Goal: Find specific page/section: Find specific page/section

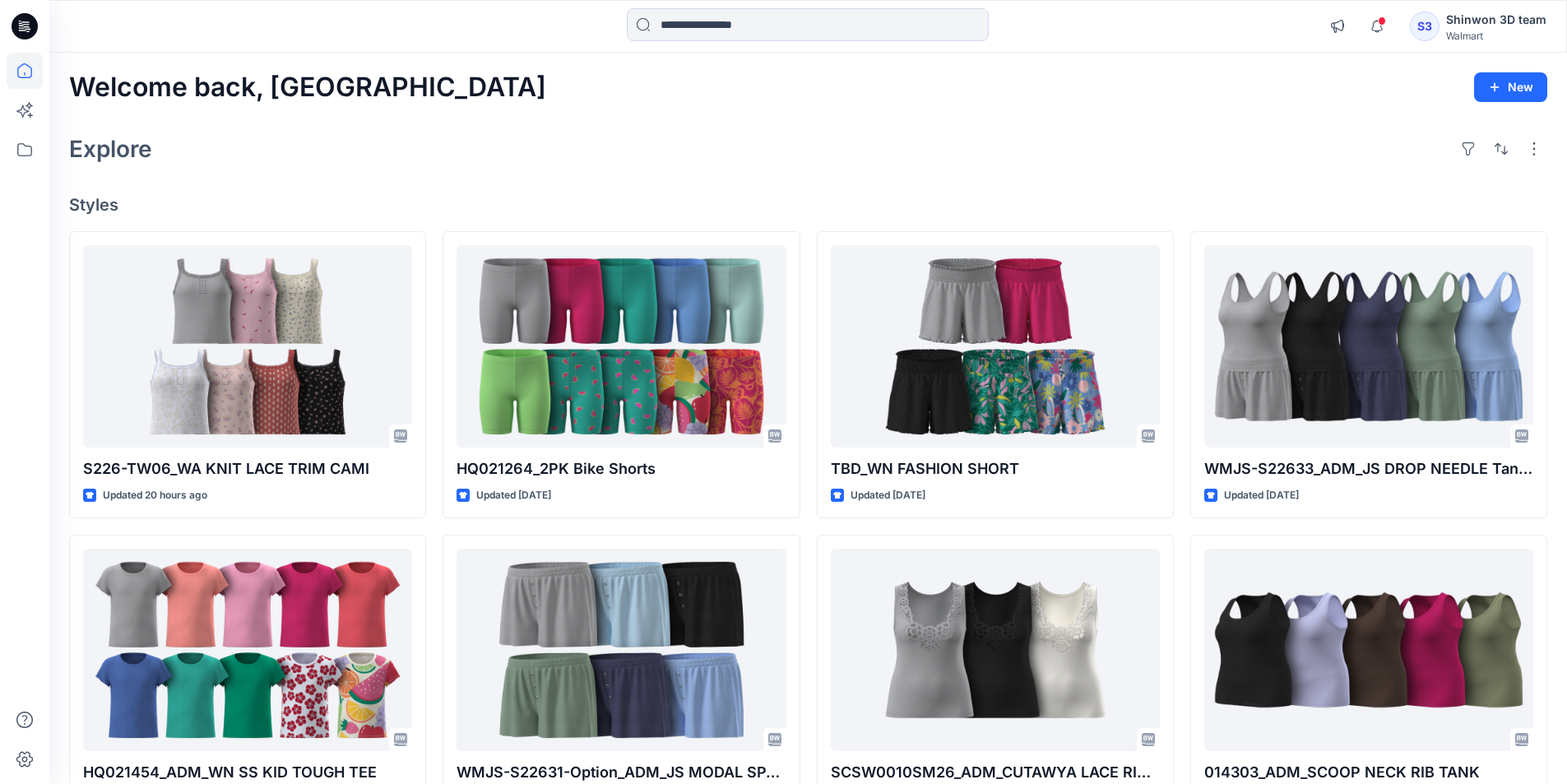
click at [42, 149] on div at bounding box center [25, 392] width 50 height 784
click at [31, 149] on icon at bounding box center [25, 150] width 15 height 13
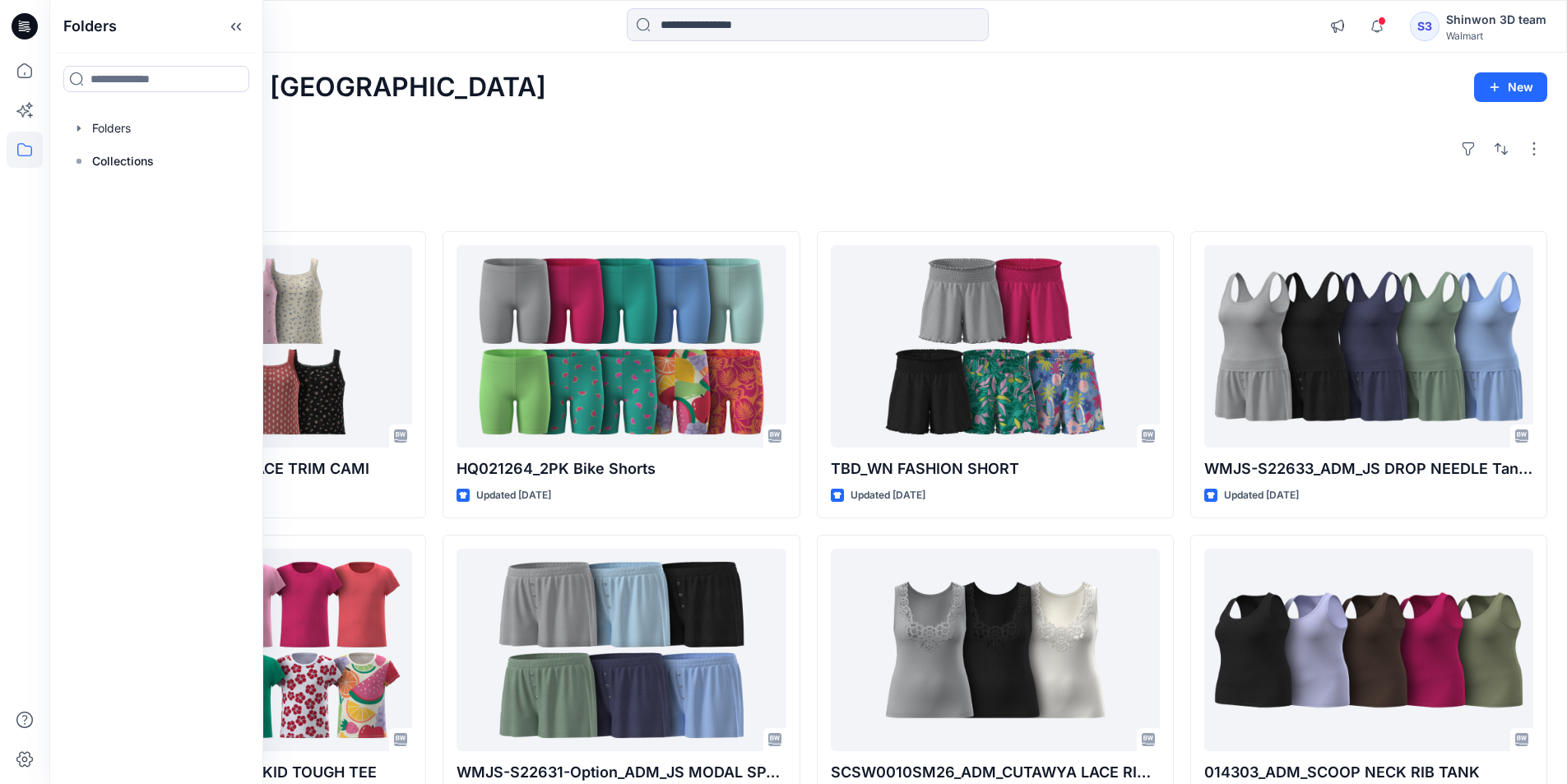
click at [120, 141] on div at bounding box center [157, 127] width 188 height 33
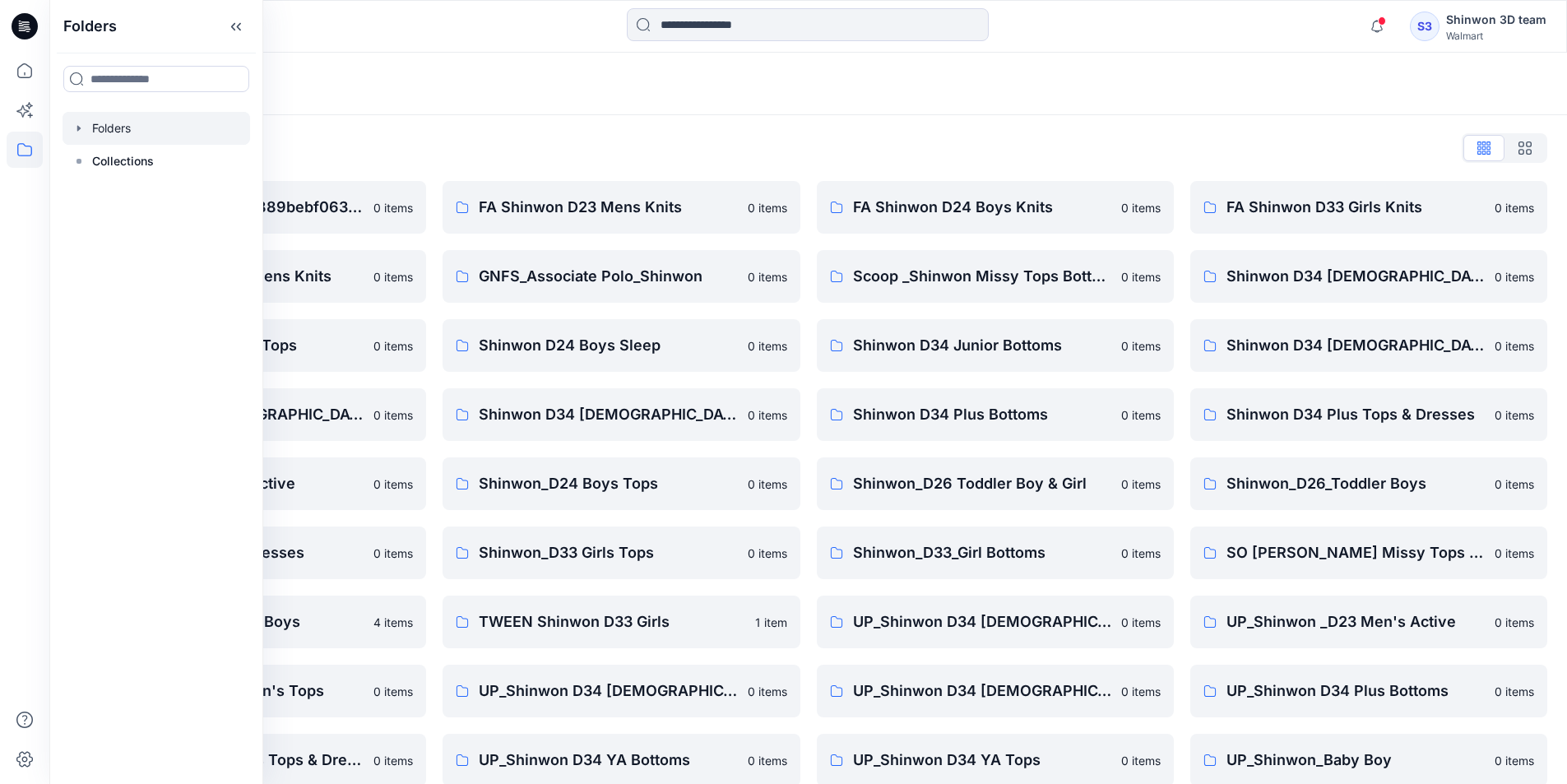
click at [683, 90] on div "Folders" at bounding box center [744, 84] width 1350 height 23
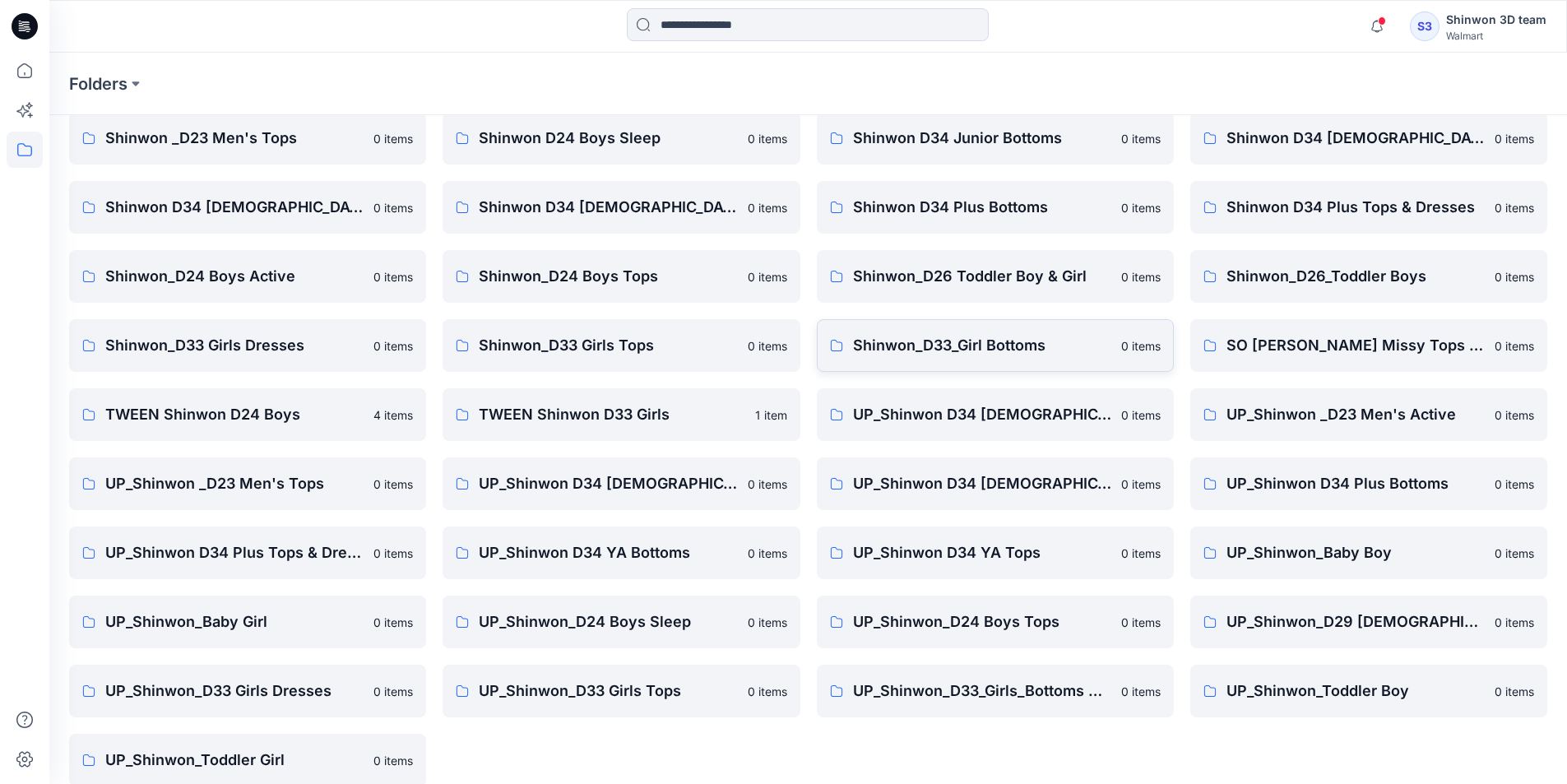
scroll to position [229, 0]
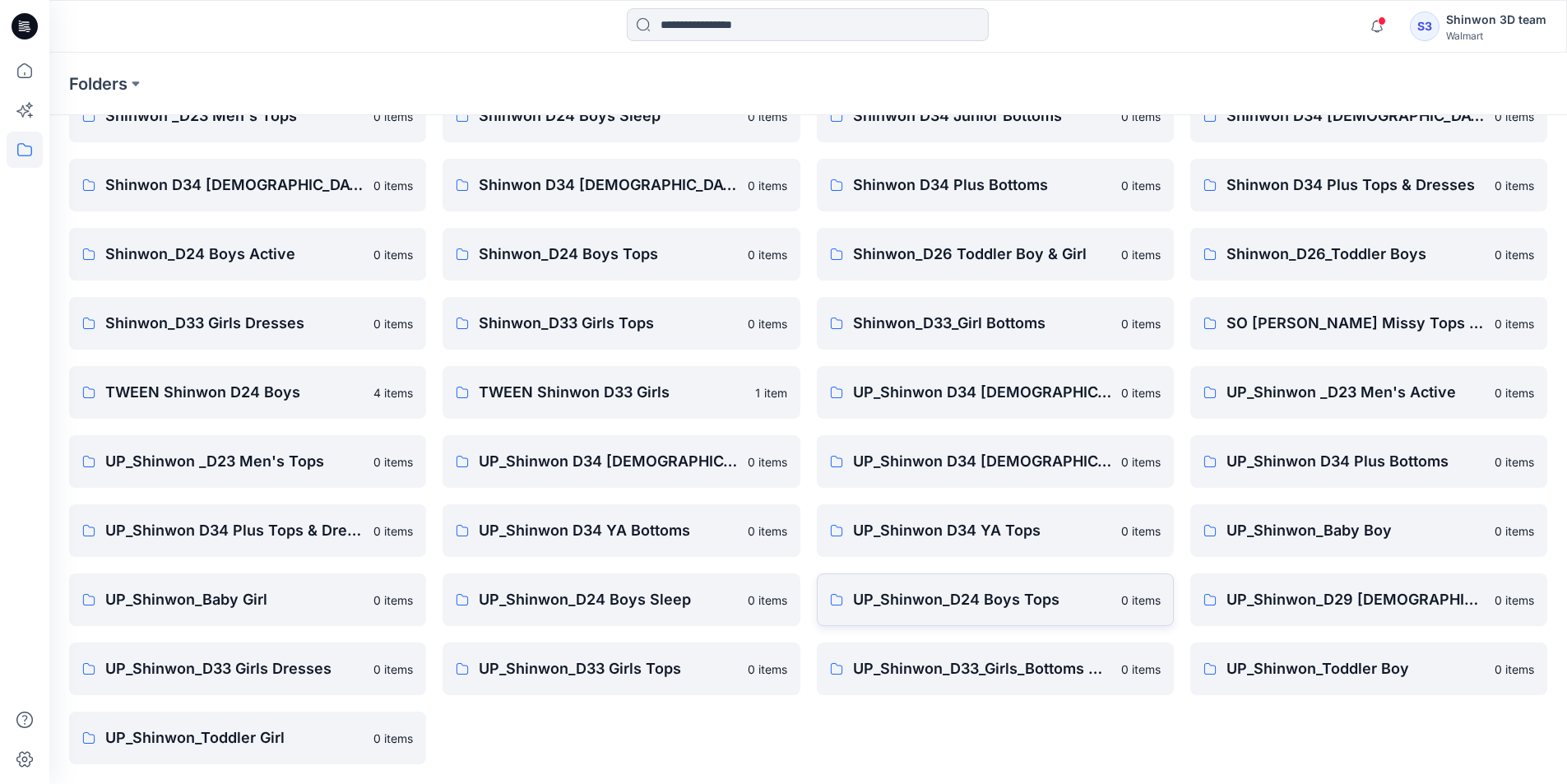
click at [992, 580] on link "UP_Shinwon_D24 Boys Tops 0 items" at bounding box center [995, 599] width 357 height 52
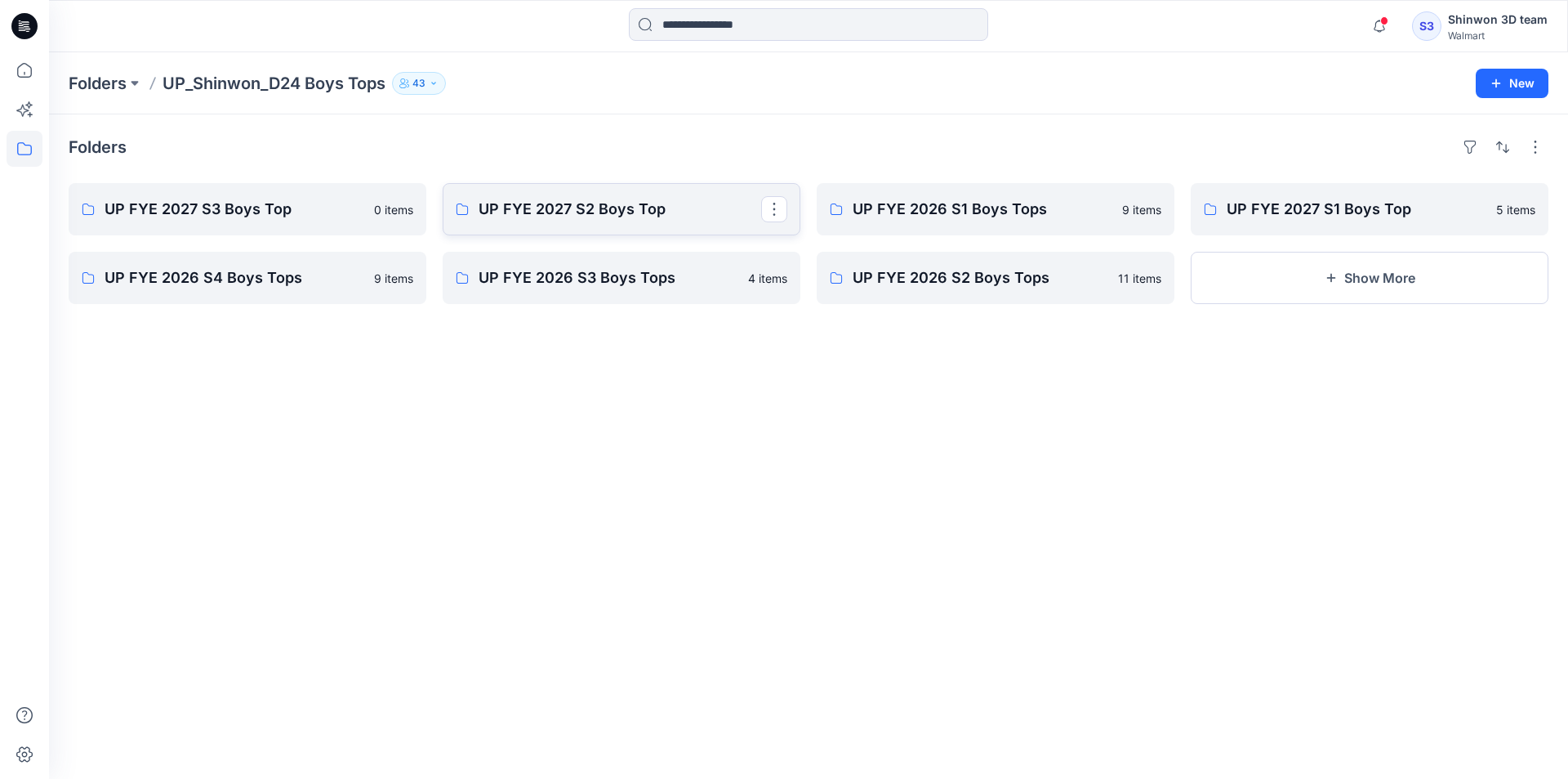
click at [636, 210] on p "UP FYE 2027 S2 Boys Top" at bounding box center [621, 209] width 283 height 23
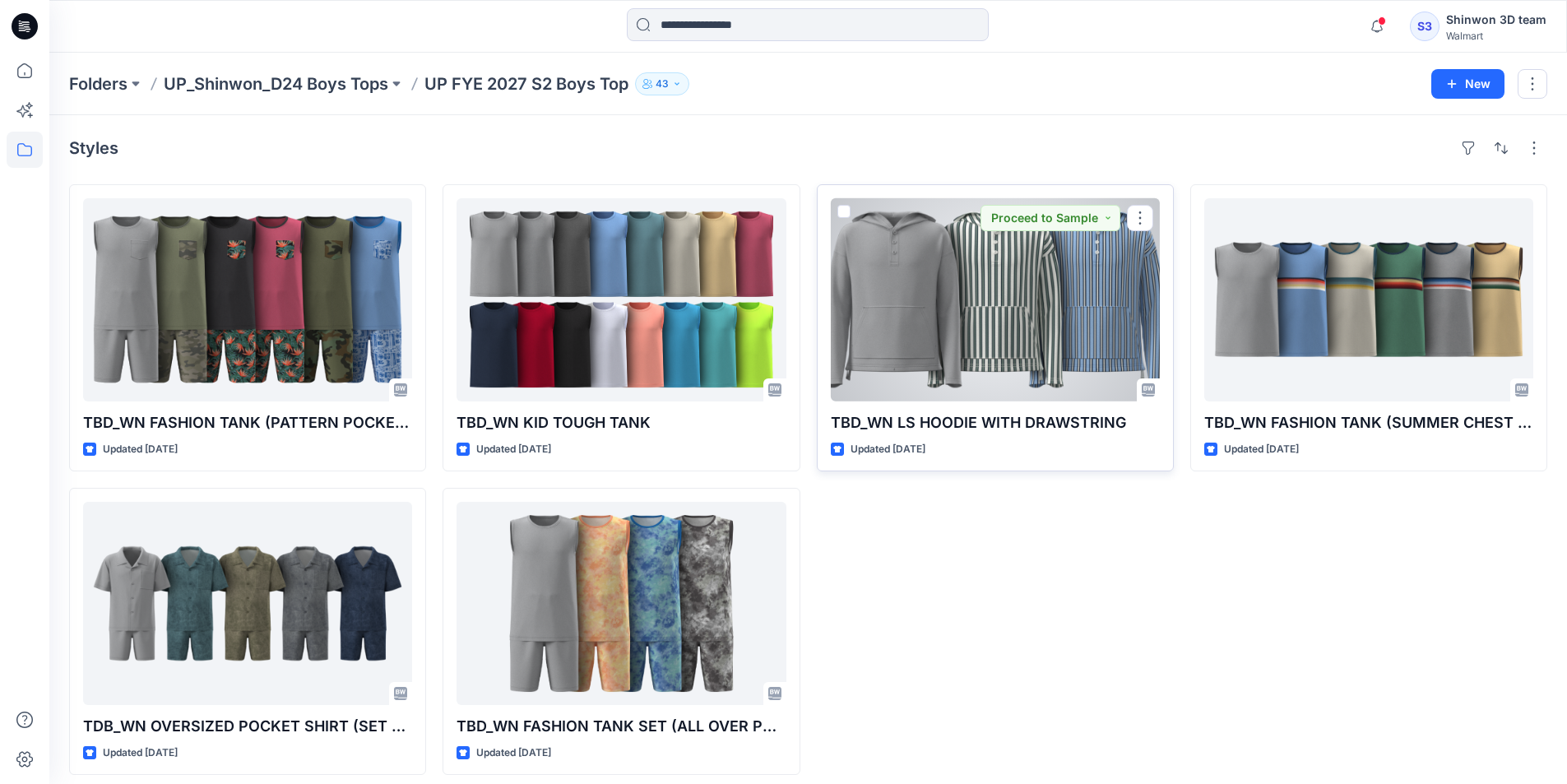
click at [1004, 286] on div at bounding box center [996, 300] width 329 height 204
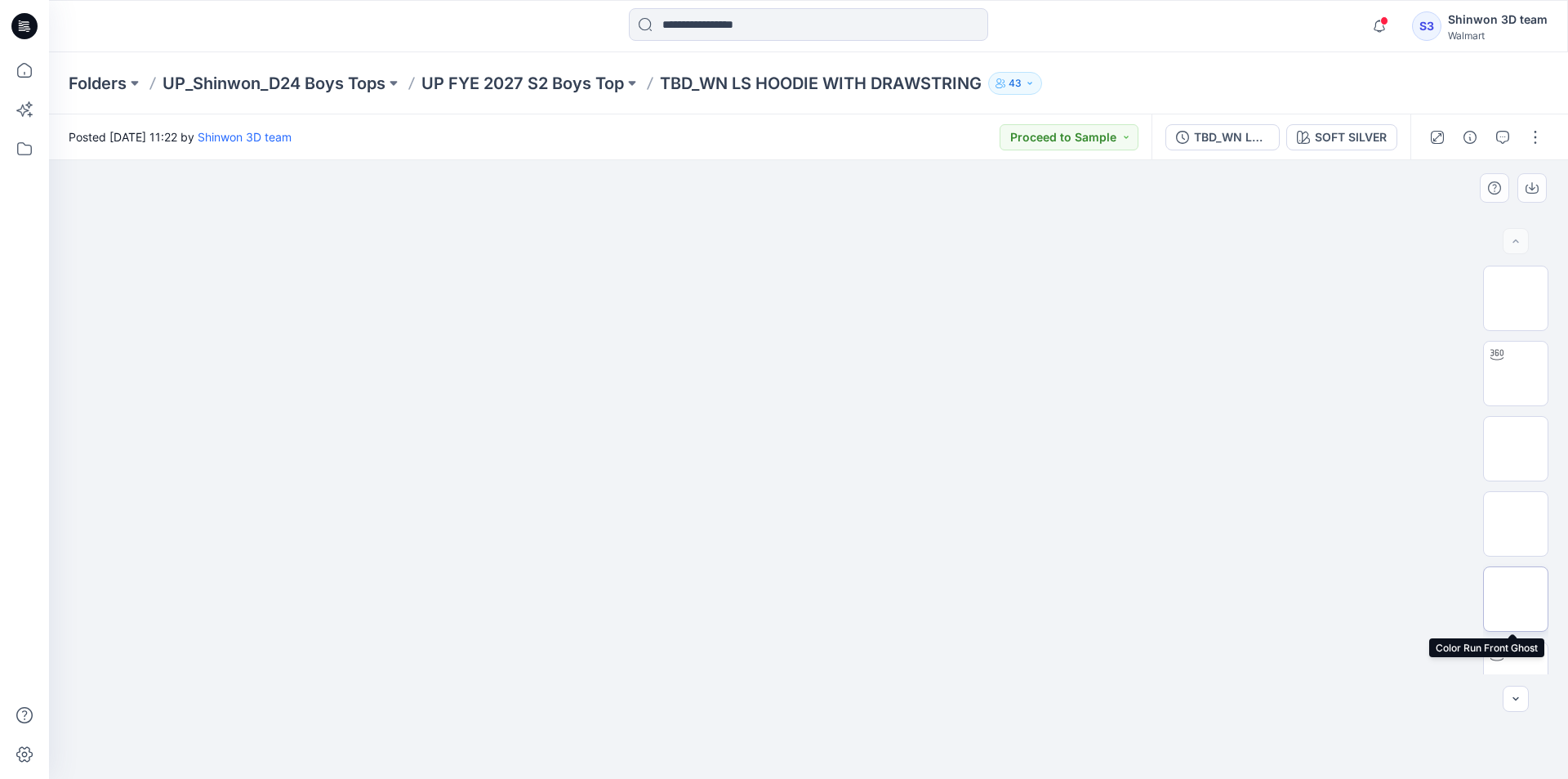
click at [1516, 599] on img at bounding box center [1516, 599] width 0 height 0
click at [1516, 674] on img at bounding box center [1516, 674] width 0 height 0
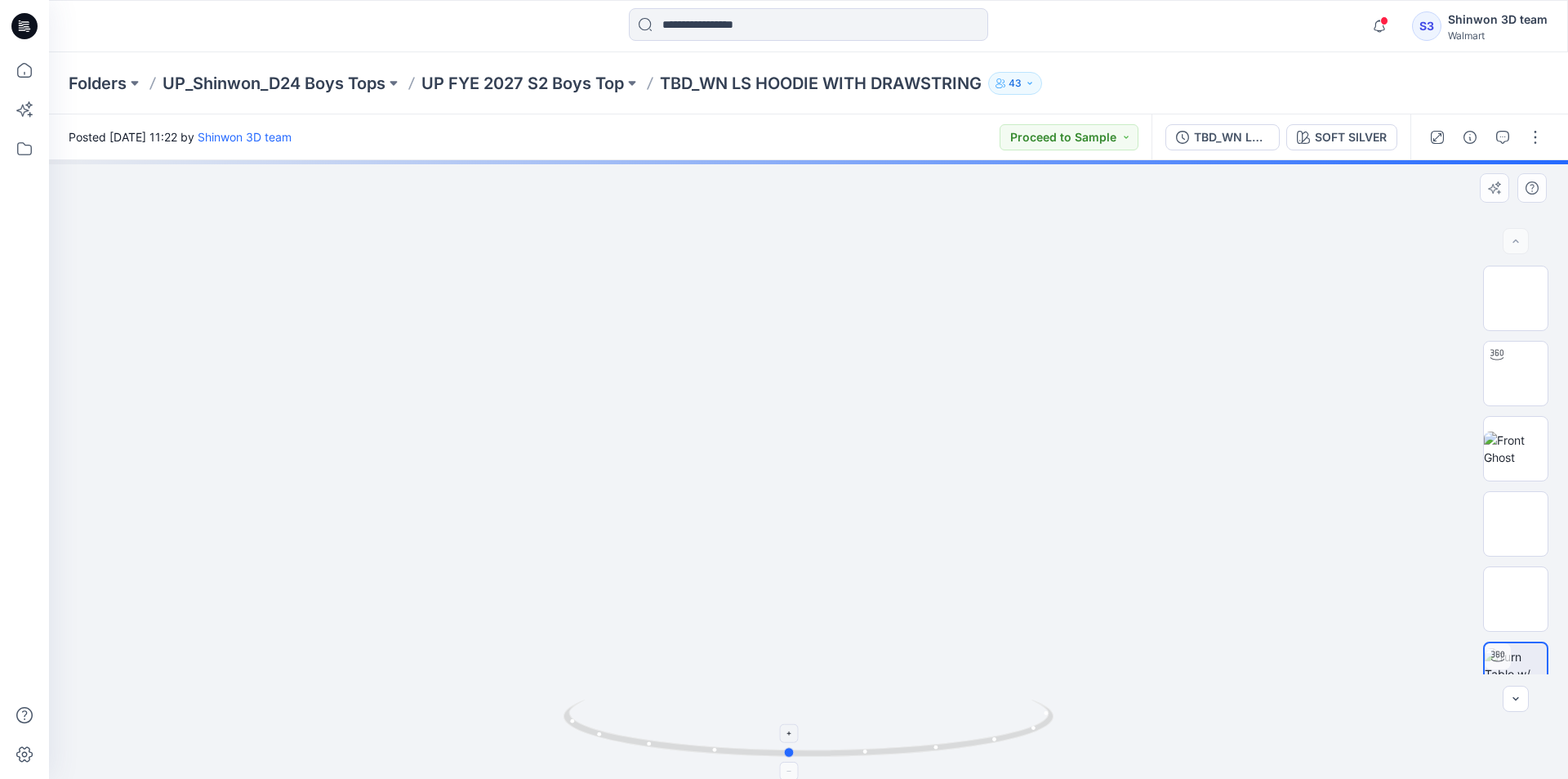
click at [907, 752] on icon at bounding box center [810, 731] width 494 height 62
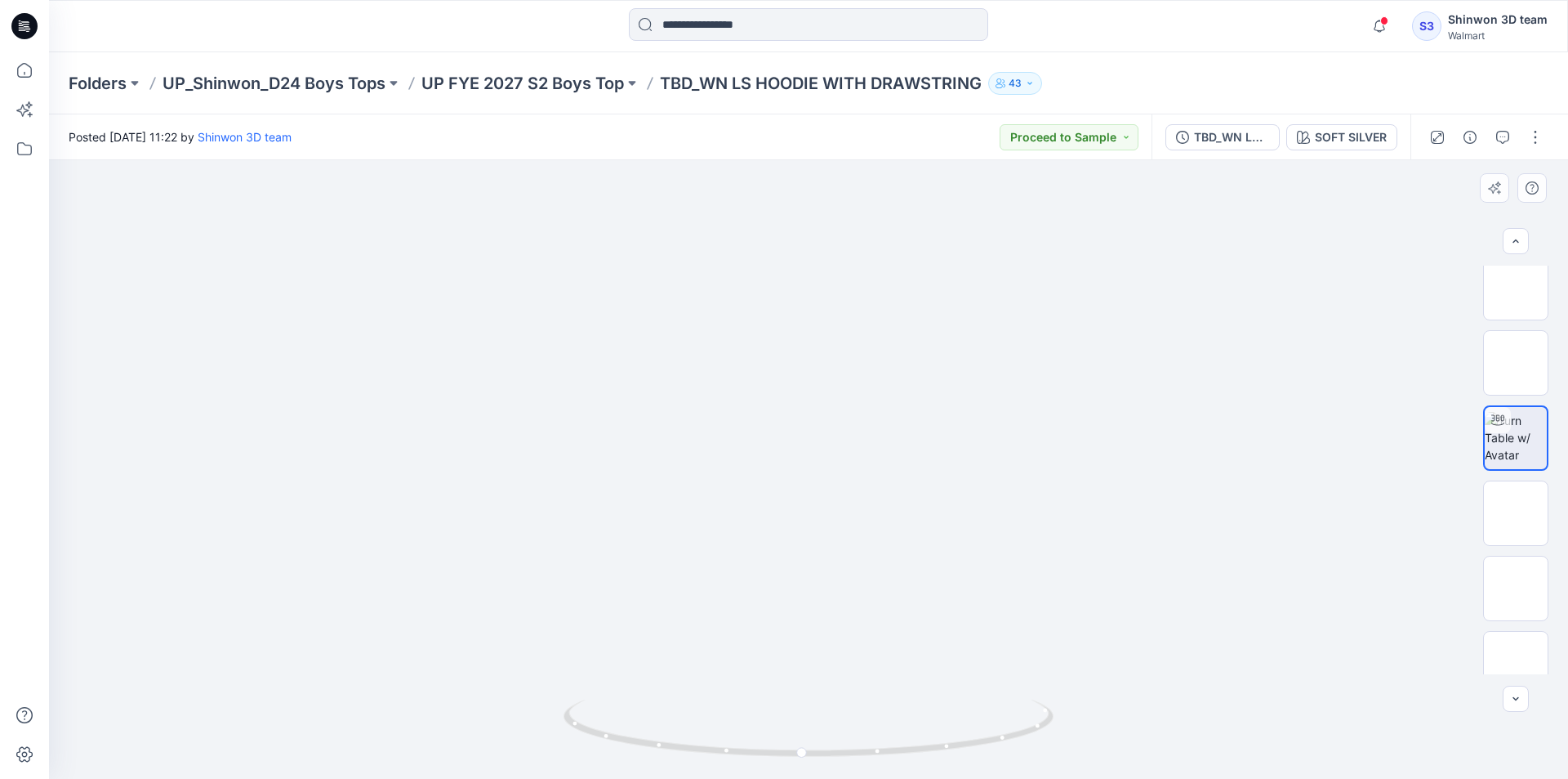
scroll to position [245, 0]
